Goal: Submit feedback/report problem: Submit feedback/report problem

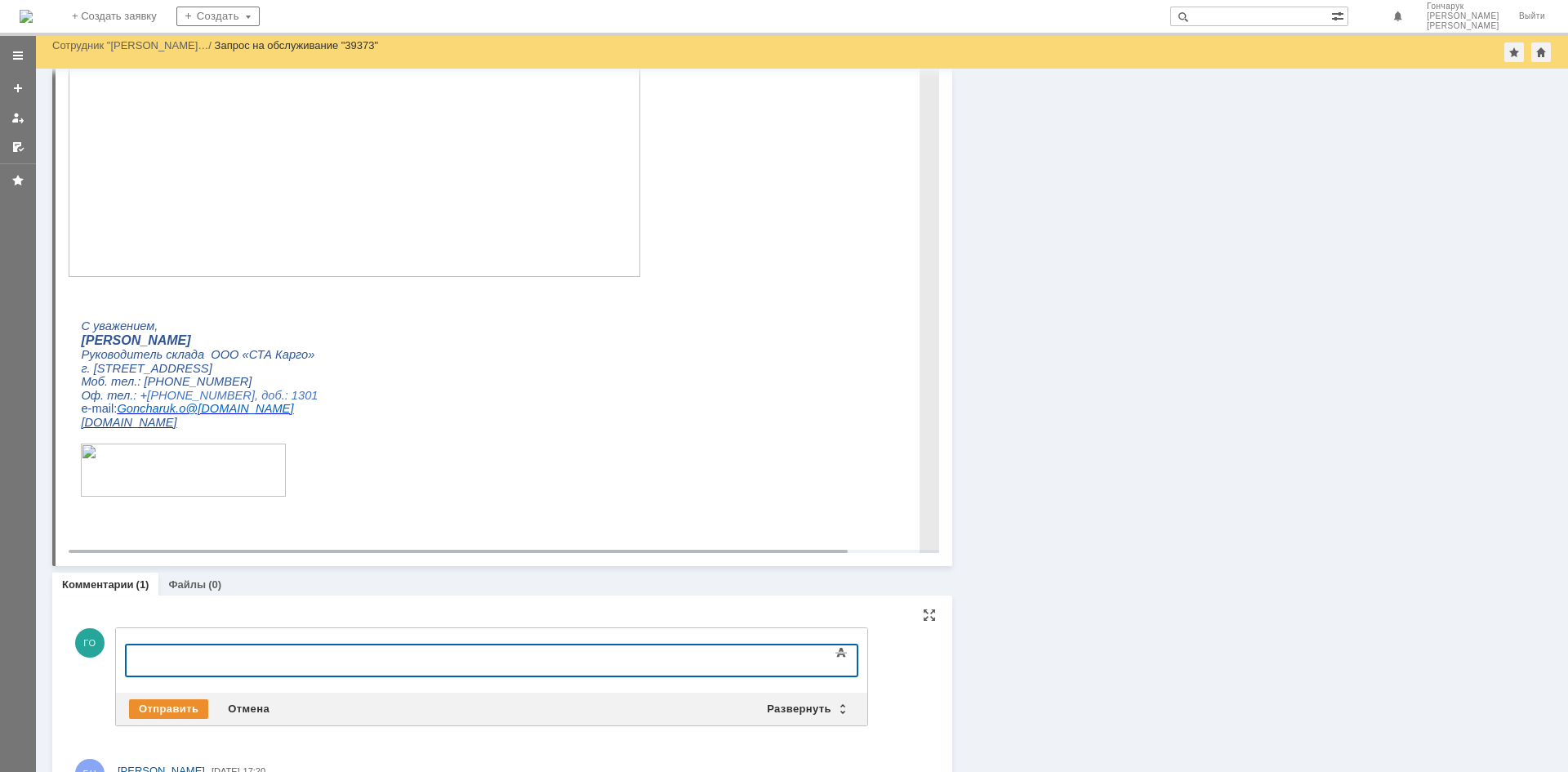
scroll to position [321, 0]
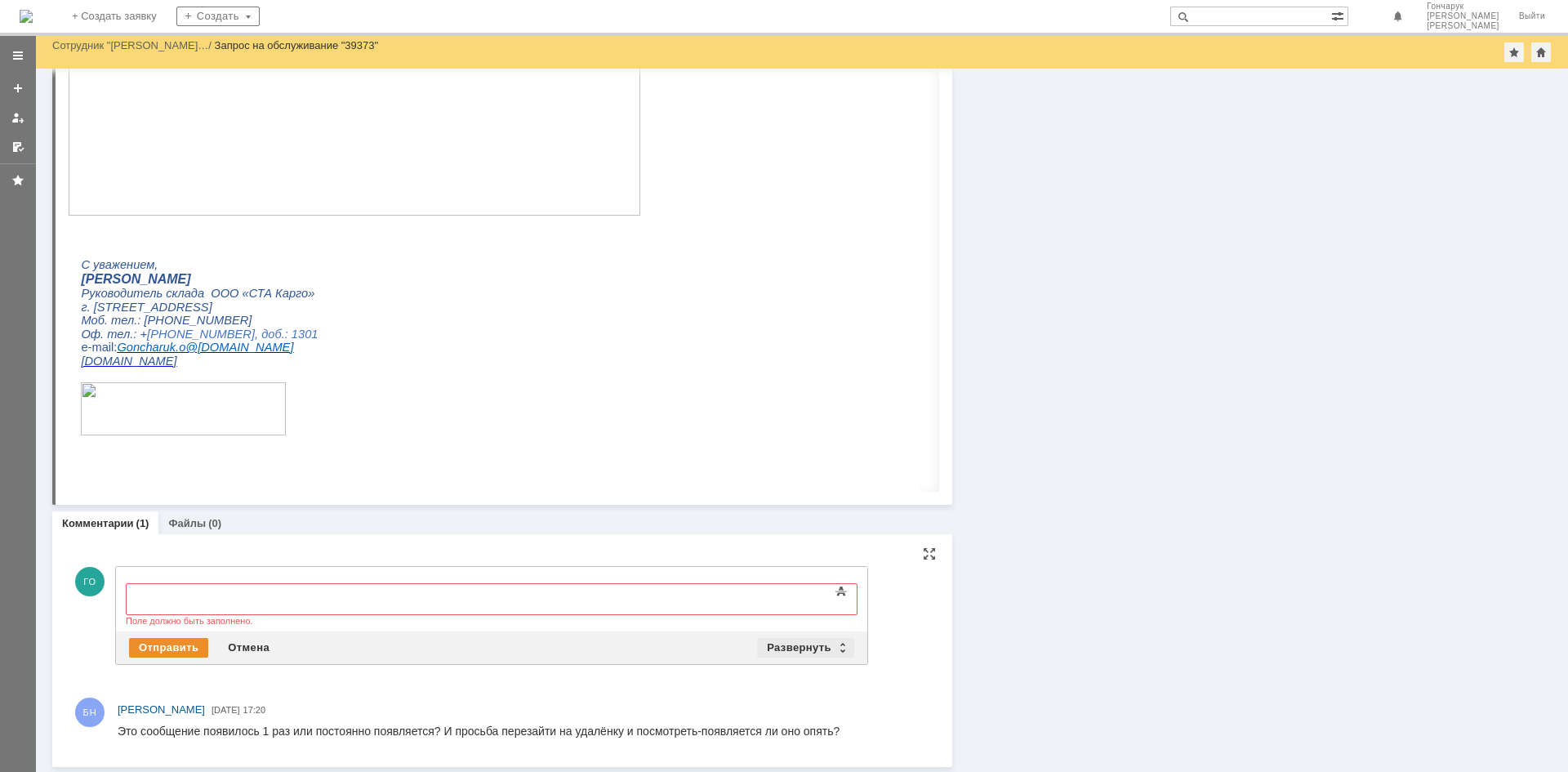
click at [805, 647] on div "Развернуть" at bounding box center [806, 648] width 97 height 20
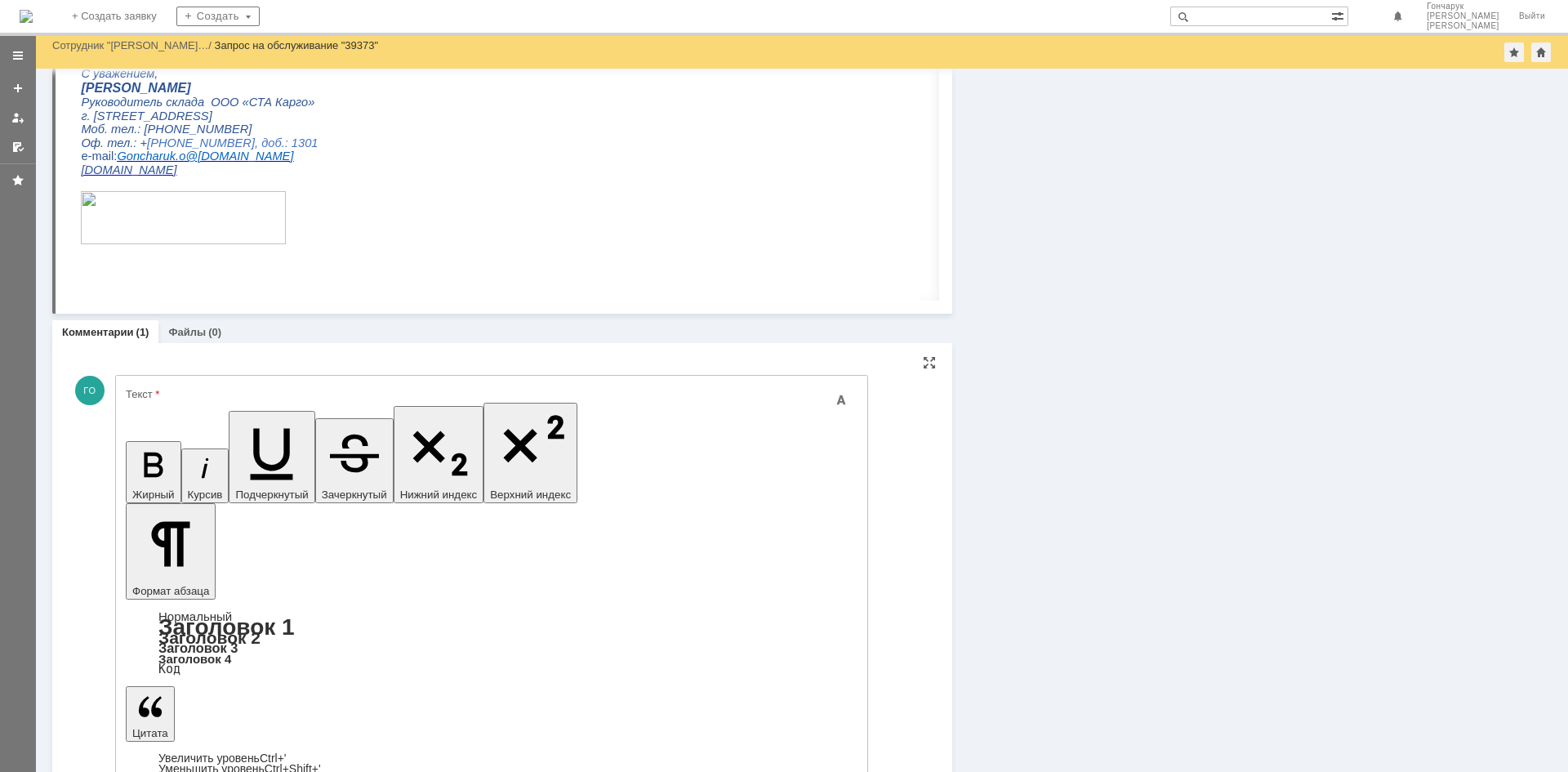
scroll to position [516, 0]
drag, startPoint x: 846, startPoint y: 5119, endPoint x: 427, endPoint y: 5111, distance: 419.1
click at [162, 692] on icon "button" at bounding box center [150, 703] width 23 height 21
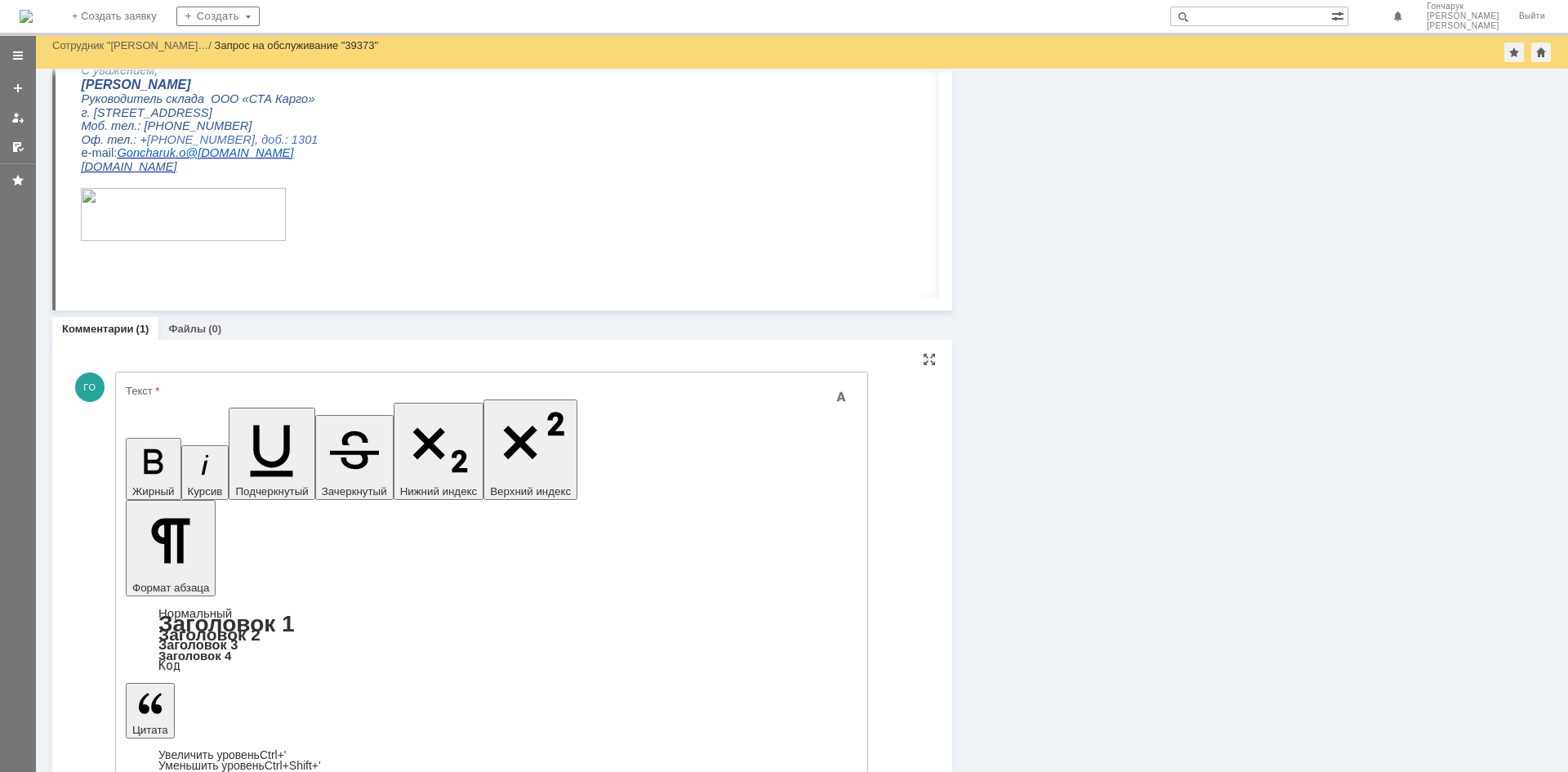
click at [162, 692] on icon "button" at bounding box center [150, 703] width 23 height 21
click at [287, 748] on link "Увеличить уровень Ctrl+'" at bounding box center [223, 755] width 128 height 13
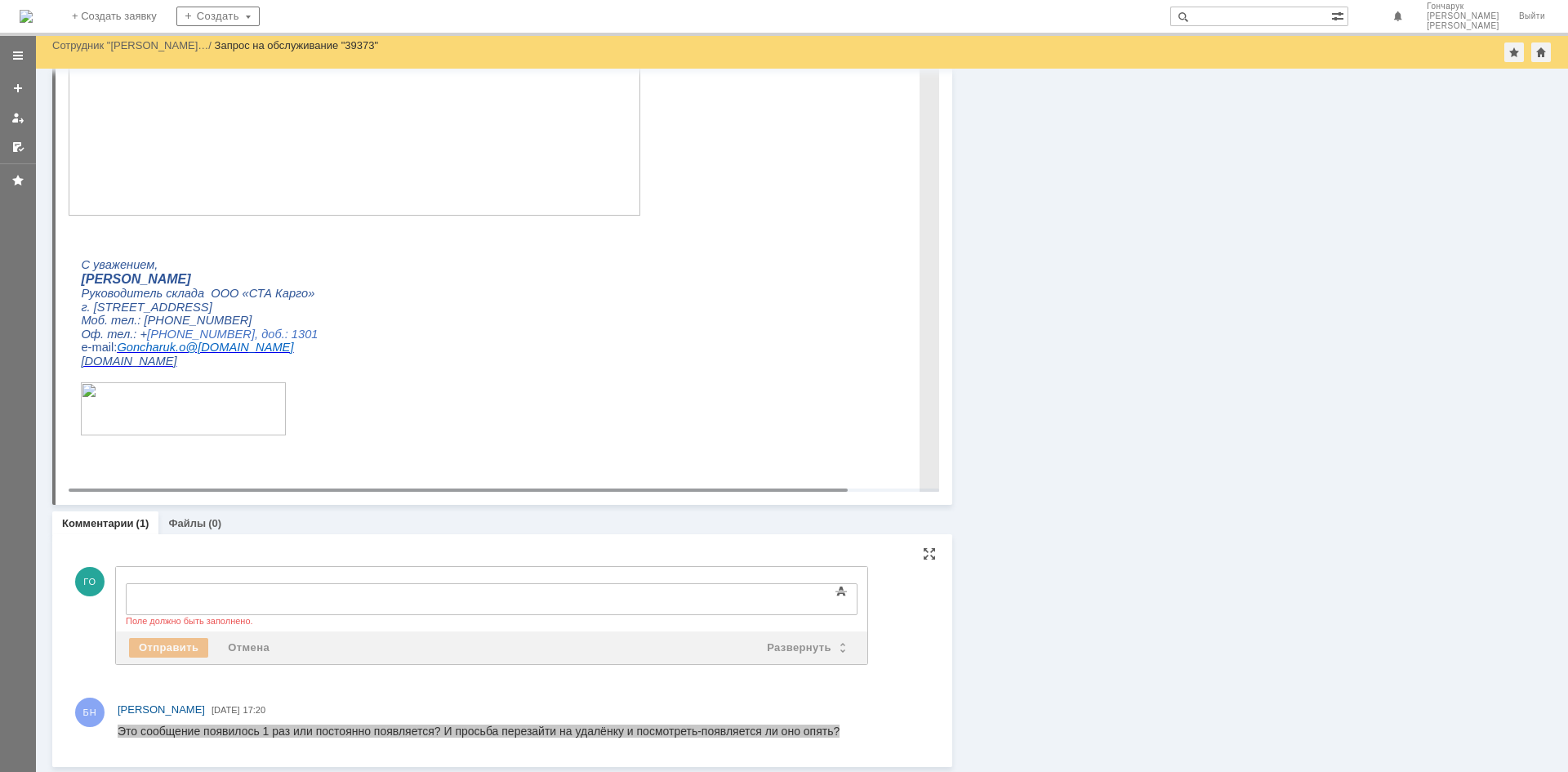
scroll to position [0, 0]
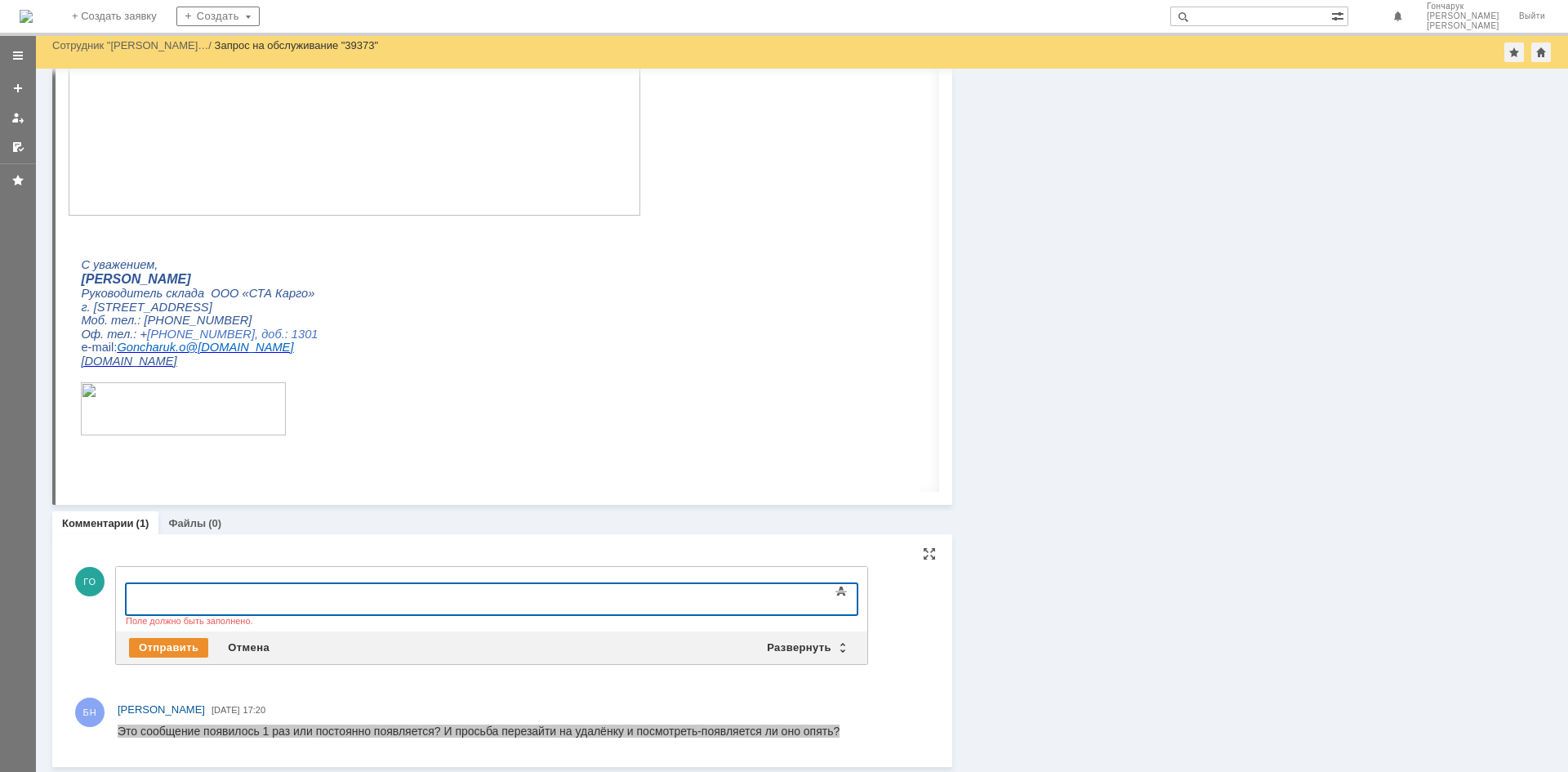
click at [239, 598] on div at bounding box center [259, 597] width 232 height 13
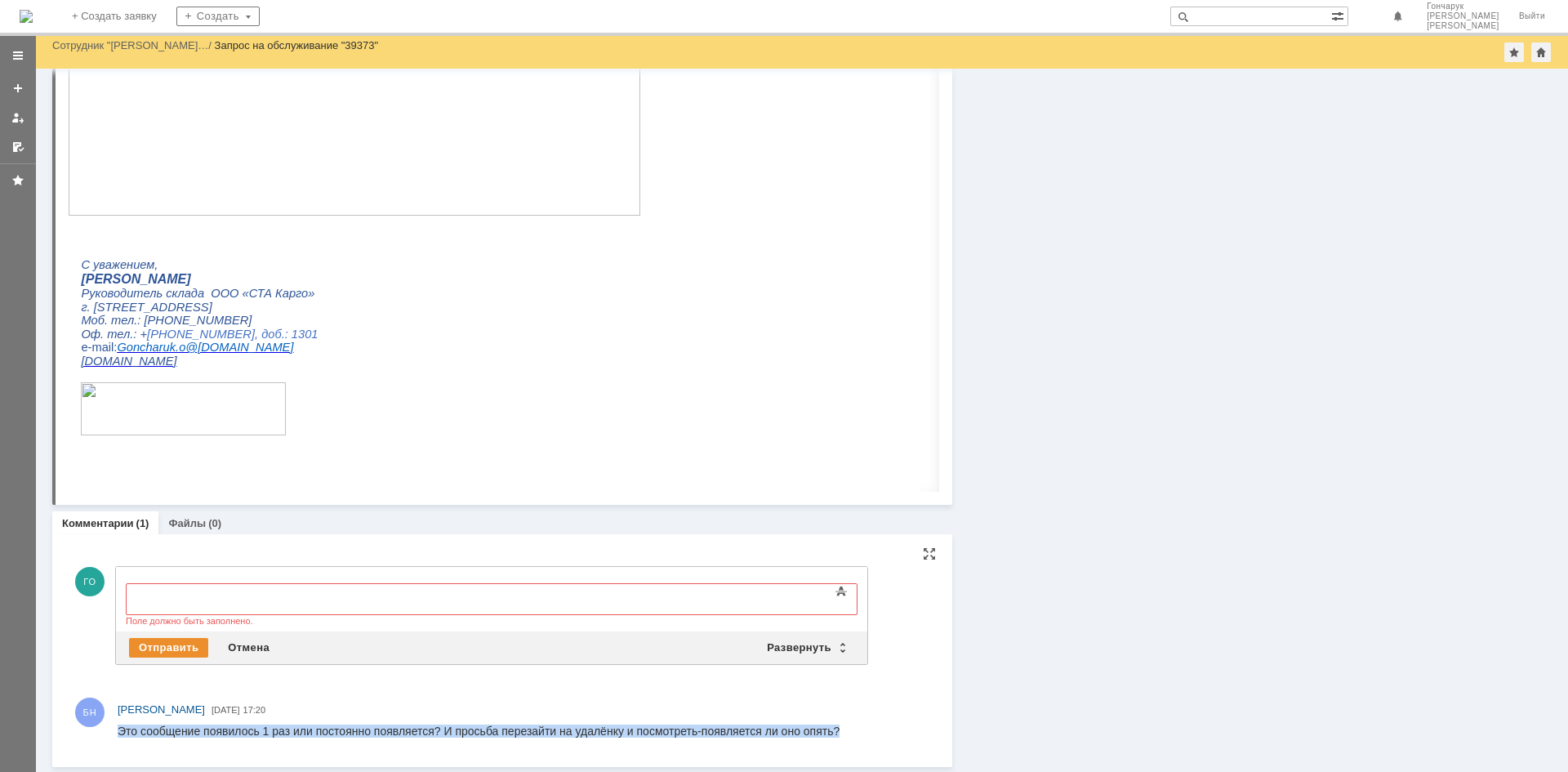
click at [838, 735] on div "Это сообщение появилось 1 раз или постоянно появляется? И просьба перезайти на …" at bounding box center [479, 731] width 722 height 13
click at [832, 727] on div "Это сообщение появилось 1 раз или постоянно появляется? И просьба перезайти на …" at bounding box center [479, 731] width 722 height 13
click at [828, 727] on div "Это сообщение появилось 1 раз или постоянно появляется? И просьба перезайти на …" at bounding box center [479, 731] width 722 height 13
drag, startPoint x: 850, startPoint y: 734, endPoint x: 821, endPoint y: 731, distance: 29.2
click at [821, 731] on html "Это сообщение появилось 1 раз или постоянно появляется? И просьба перезайти на …" at bounding box center [520, 732] width 804 height 15
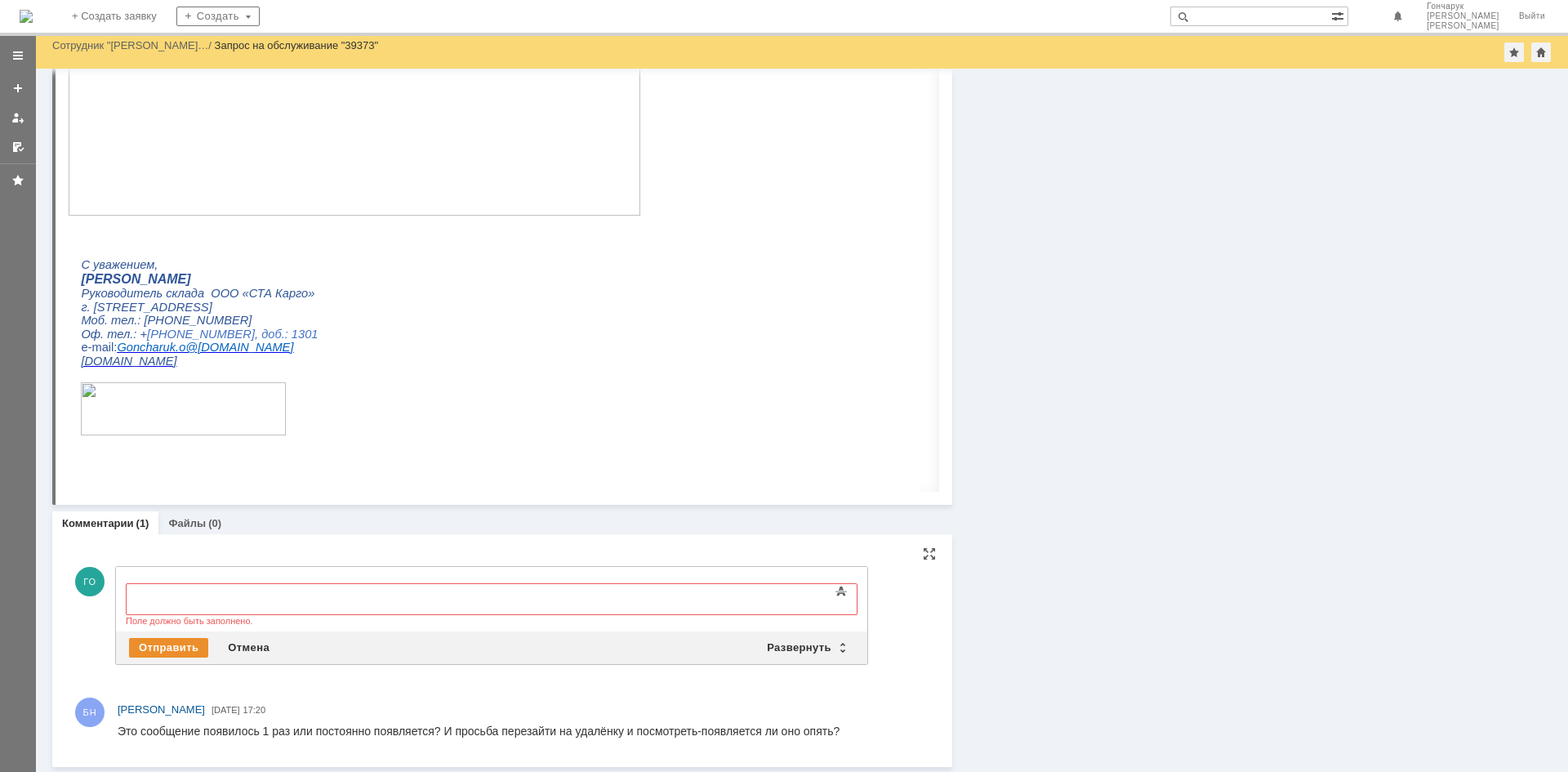
click at [865, 730] on html "Это сообщение появилось 1 раз или постоянно появляется? И просьба перезайти на …" at bounding box center [520, 732] width 804 height 15
drag, startPoint x: 844, startPoint y: 728, endPoint x: 234, endPoint y: 1449, distance: 944.4
click at [118, 726] on html "Это сообщение появилось 1 раз или постоянно появляется? И просьба перезайти на …" at bounding box center [520, 732] width 804 height 15
copy div "Это сообщение появилось 1 раз или постоянно появляется? И просьба перезайти на …"
click at [267, 594] on body at bounding box center [259, 598] width 245 height 28
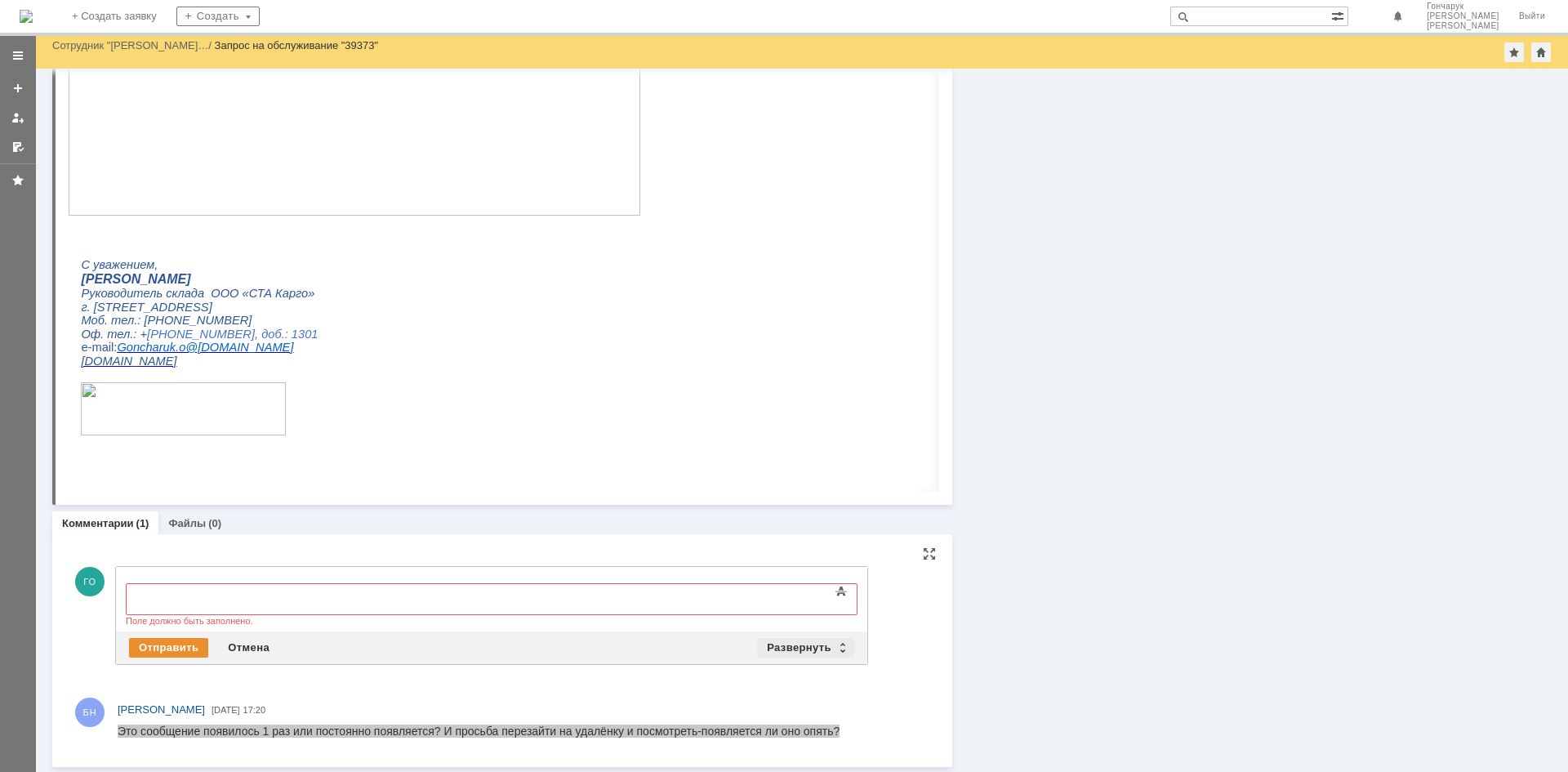
click at [818, 645] on div "Развернуть" at bounding box center [806, 648] width 97 height 20
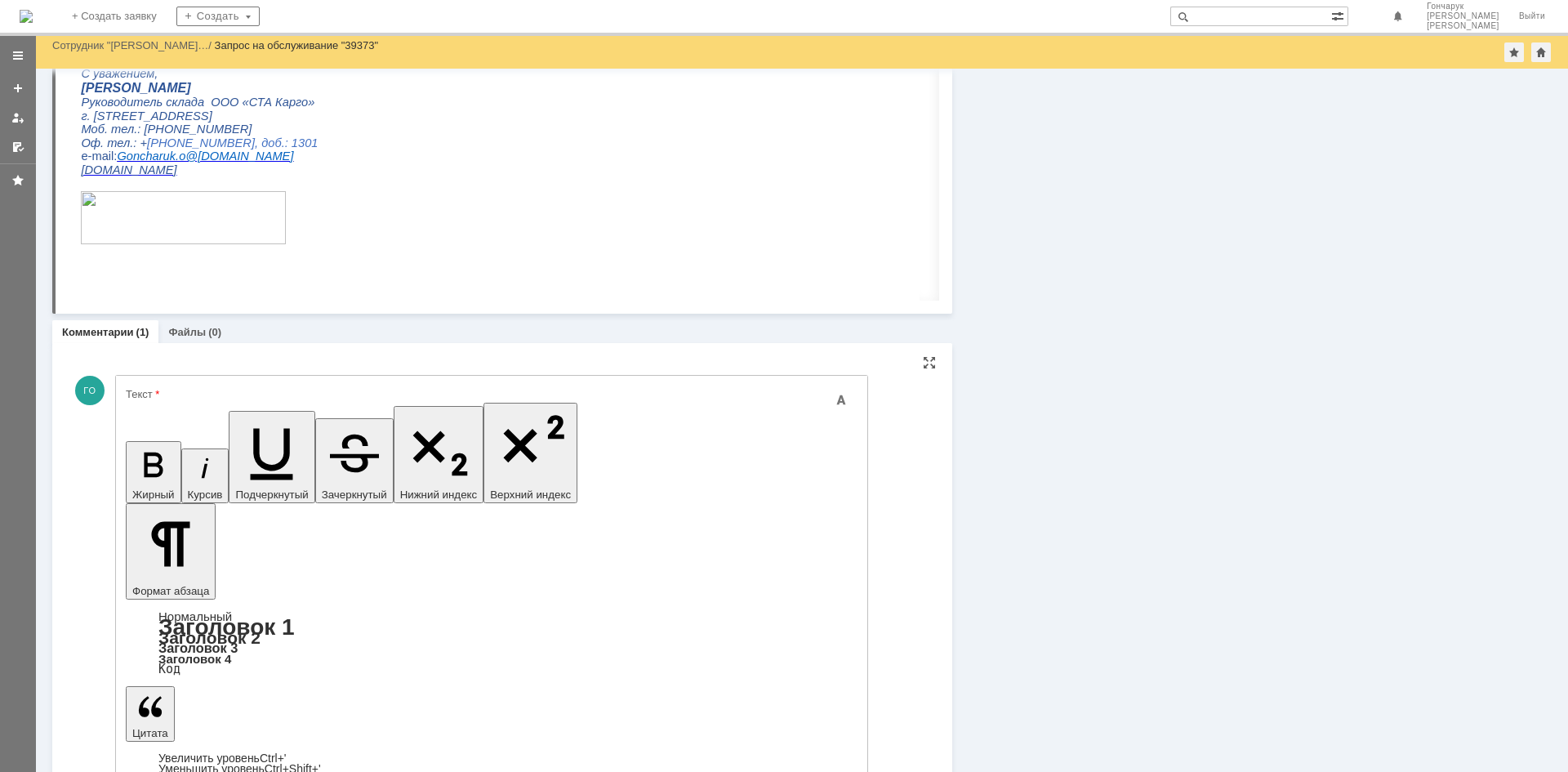
scroll to position [516, 0]
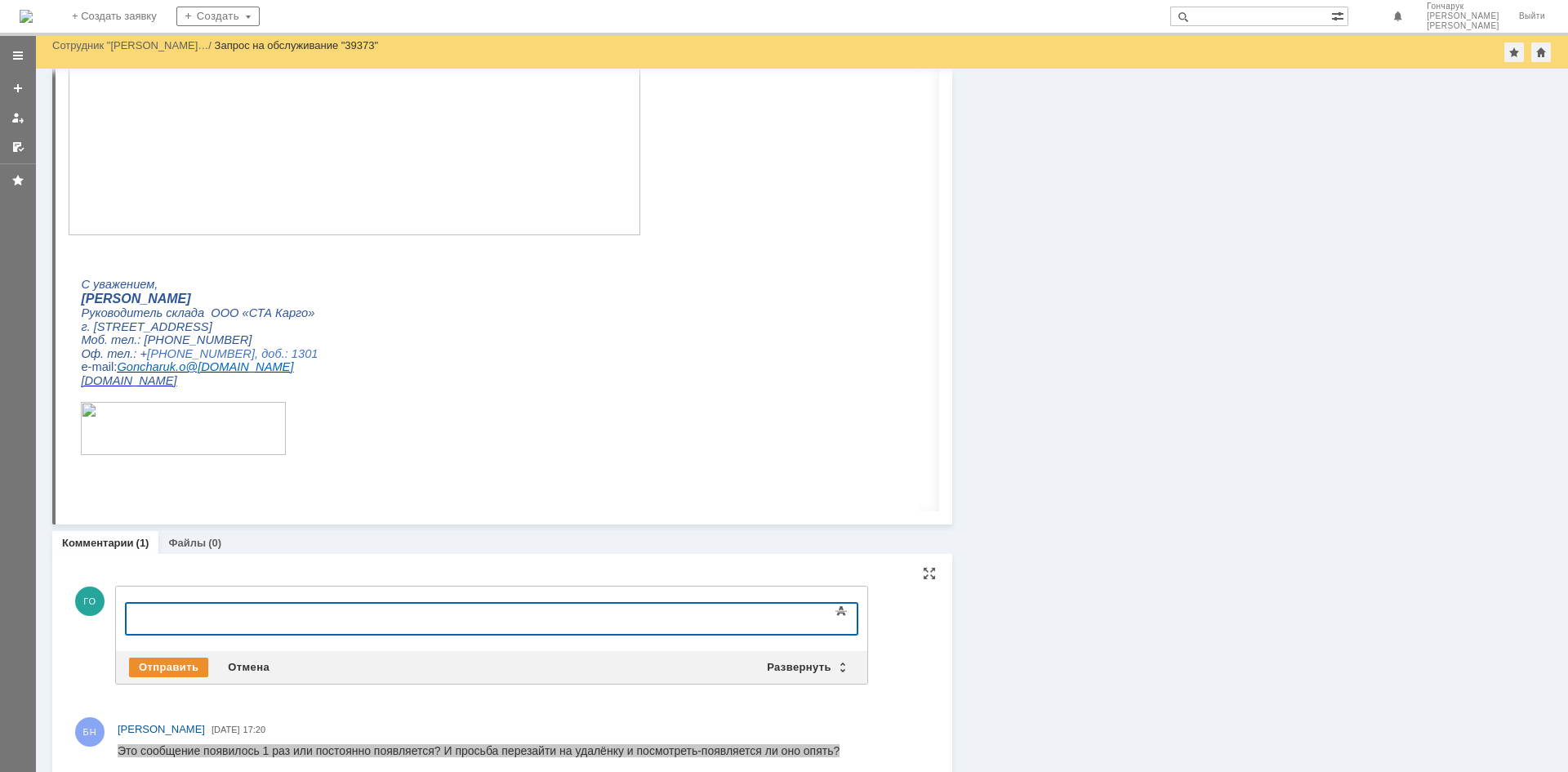
scroll to position [321, 0]
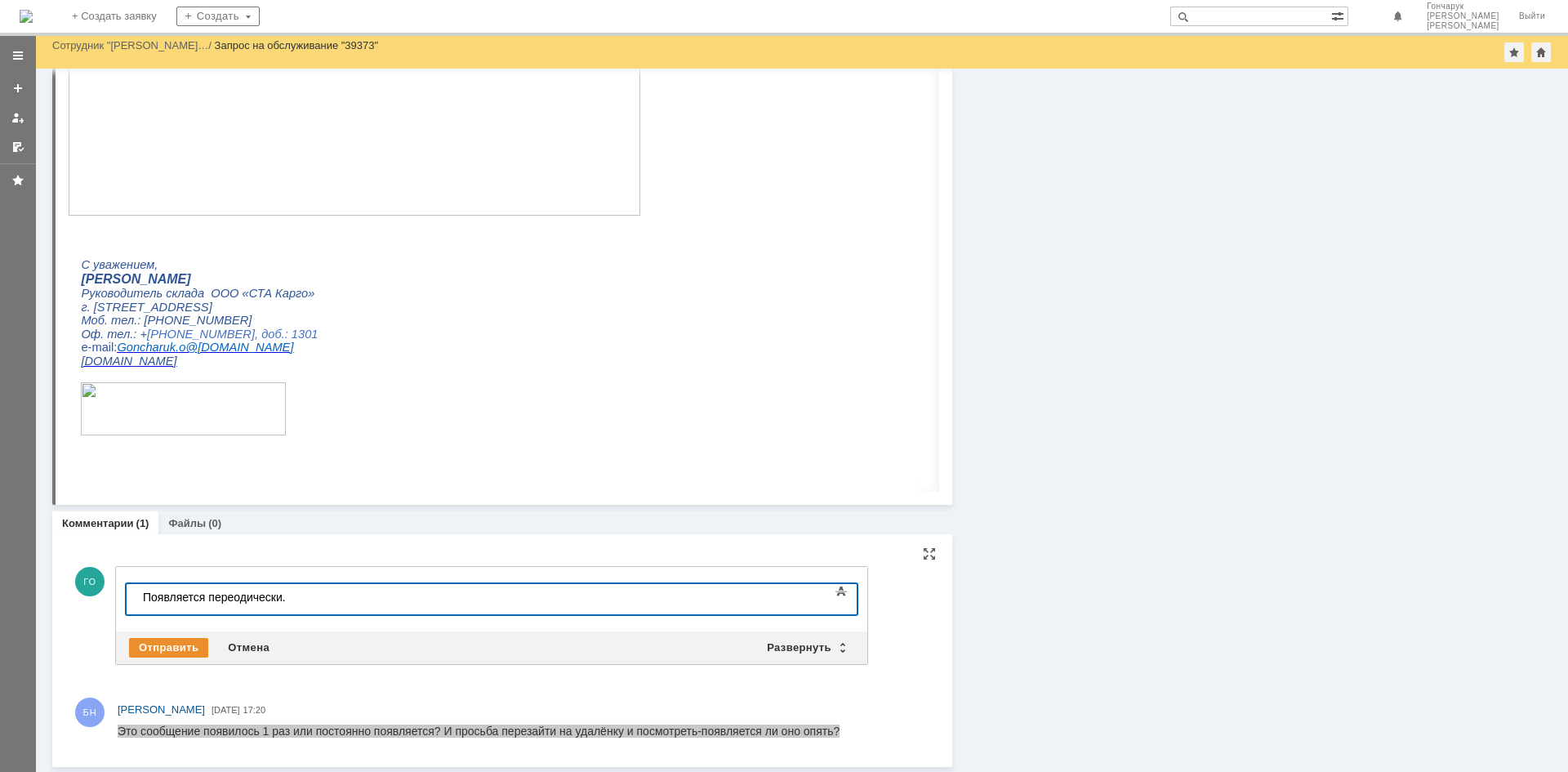
click at [232, 596] on div "Появляется переодически." at bounding box center [259, 597] width 232 height 13
click at [348, 595] on div "Появляется периодически." at bounding box center [259, 597] width 232 height 13
drag, startPoint x: 199, startPoint y: 16, endPoint x: 383, endPoint y: 661, distance: 670.7
click at [383, 661] on div "Отправить Отмена Развернуть Свернуть" at bounding box center [492, 648] width 752 height 33
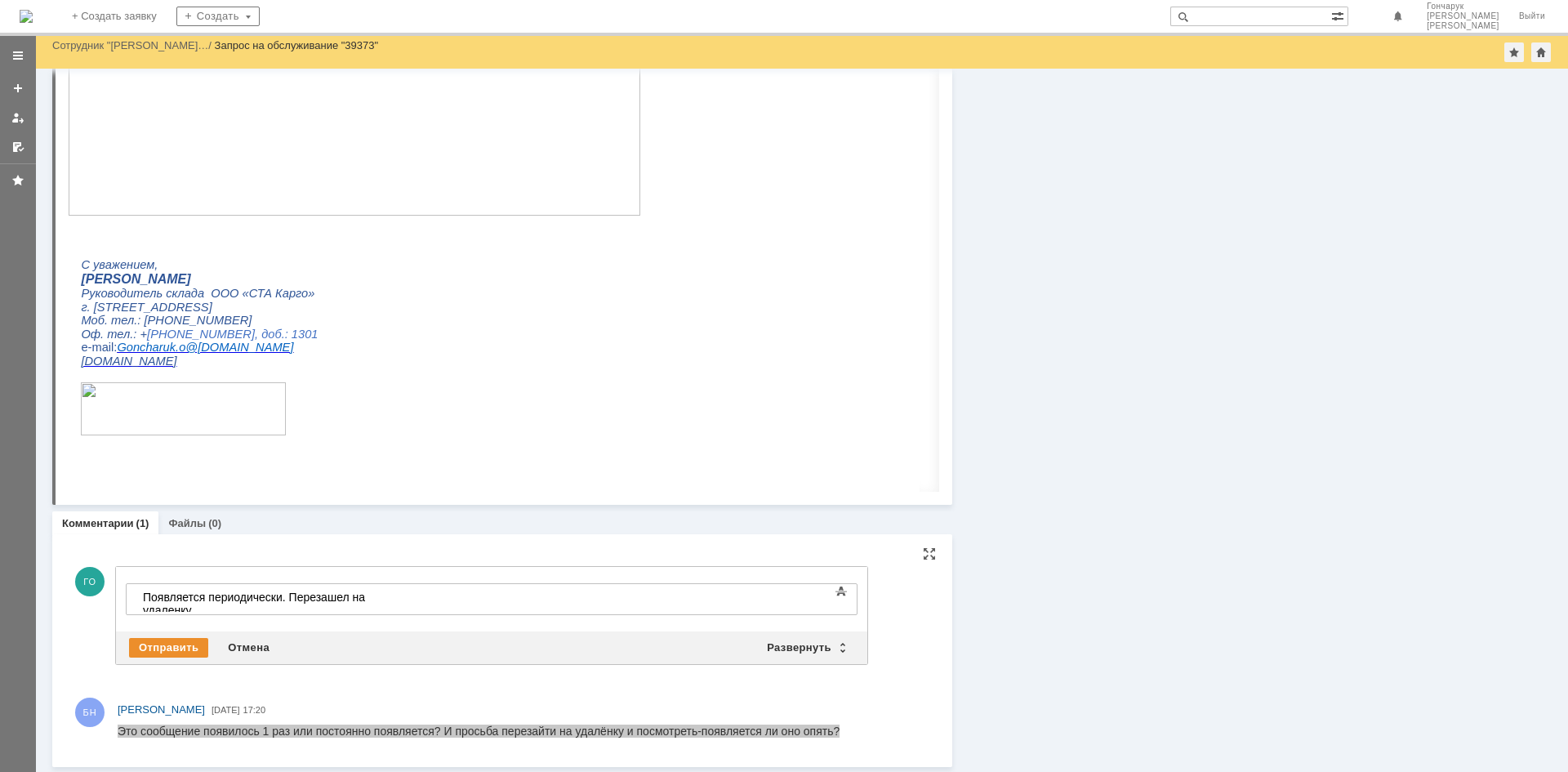
click at [375, 598] on div "Появляется периодически. Перезашел на удаленку" at bounding box center [259, 603] width 232 height 26
click at [149, 654] on div "Отправить" at bounding box center [169, 648] width 79 height 20
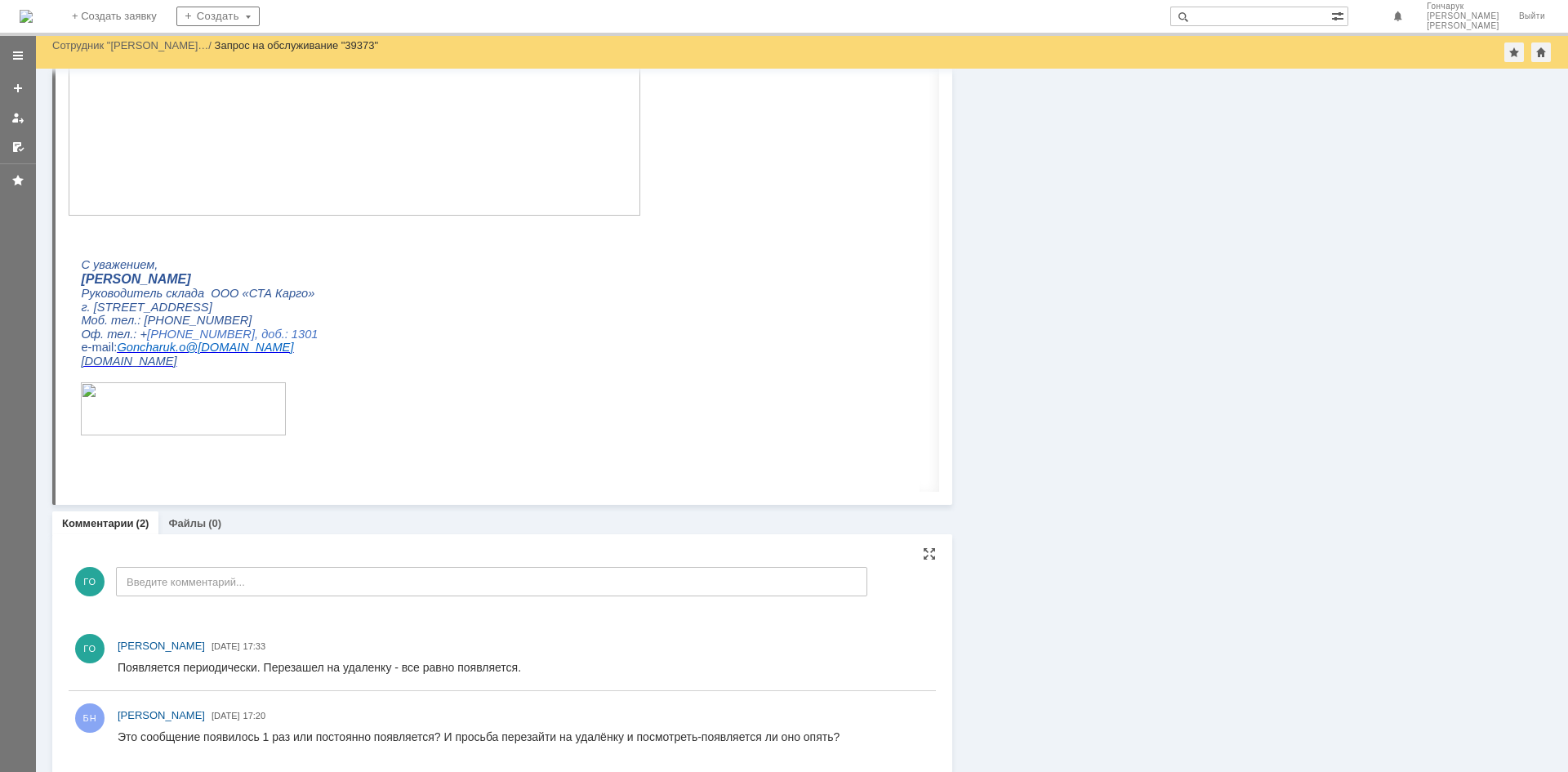
scroll to position [0, 0]
